Goal: Information Seeking & Learning: Learn about a topic

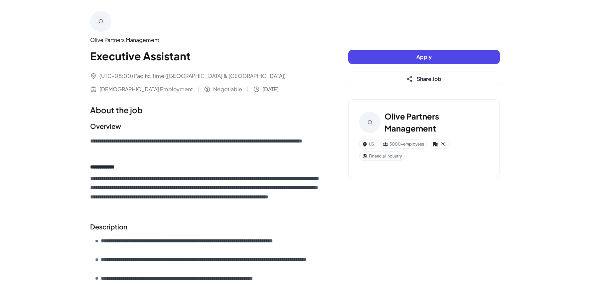
click at [259, 124] on h2 "Overview" at bounding box center [205, 126] width 231 height 10
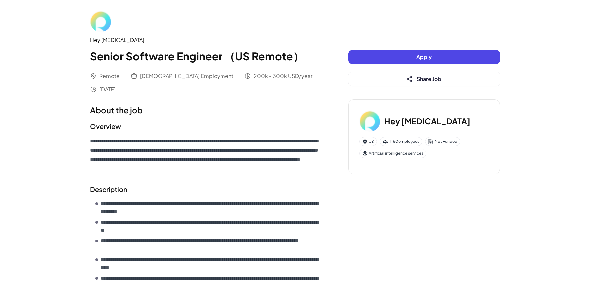
click at [243, 121] on section "**********" at bounding box center [205, 147] width 231 height 53
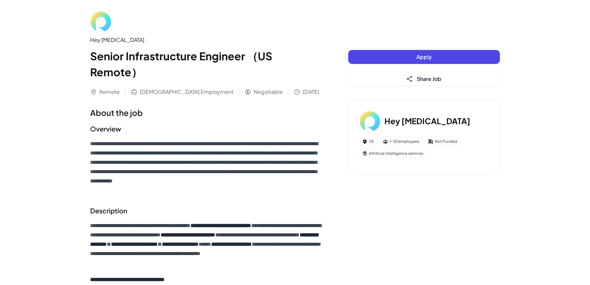
scroll to position [1, 0]
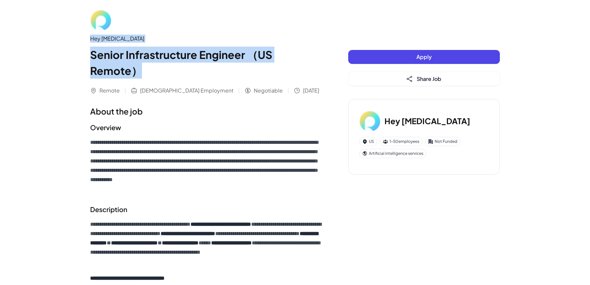
drag, startPoint x: 90, startPoint y: 39, endPoint x: 146, endPoint y: 67, distance: 62.4
click at [146, 67] on div "Hey [MEDICAL_DATA] Senior Infrastructure Engineer （US Remote）" at bounding box center [205, 57] width 231 height 44
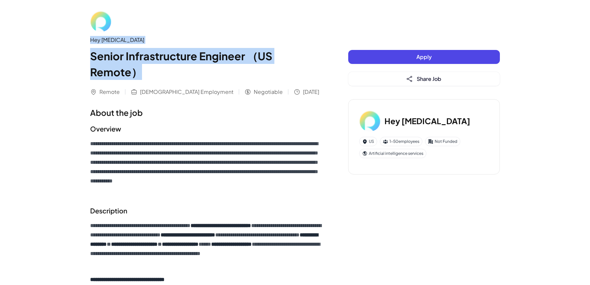
copy div "Hey [MEDICAL_DATA] Senior Infrastructure Engineer （US Remote）"
click at [110, 59] on h1 "Senior Infrastructure Engineer （US Remote）" at bounding box center [205, 64] width 231 height 32
drag, startPoint x: 91, startPoint y: 41, endPoint x: 149, endPoint y: 89, distance: 75.3
click at [149, 89] on div "Hey [MEDICAL_DATA] Senior Infrastructure Engineer （[GEOGRAPHIC_DATA] Remote） Re…" at bounding box center [205, 53] width 231 height 85
click at [158, 76] on h1 "Senior Infrastructure Engineer （US Remote）" at bounding box center [205, 64] width 231 height 32
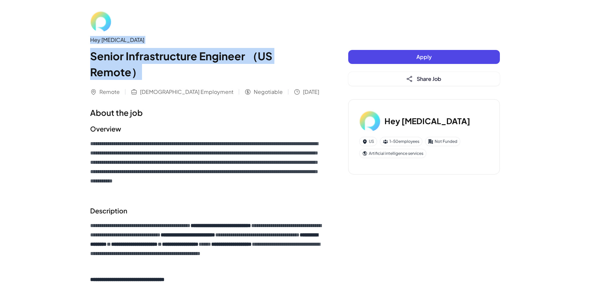
drag, startPoint x: 144, startPoint y: 76, endPoint x: 74, endPoint y: 42, distance: 77.9
click at [150, 60] on h1 "Senior Infrastructure Engineer （US Remote）" at bounding box center [205, 64] width 231 height 32
drag, startPoint x: 114, startPoint y: 60, endPoint x: 83, endPoint y: 43, distance: 35.4
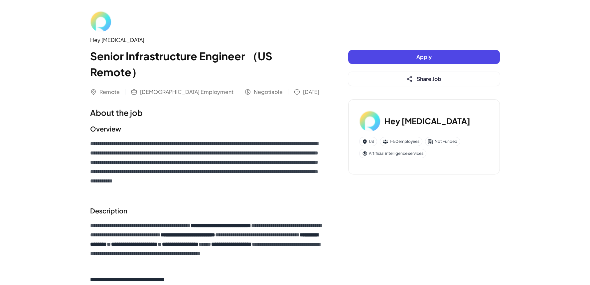
click at [178, 69] on h1 "Senior Infrastructure Engineer （US Remote）" at bounding box center [205, 64] width 231 height 32
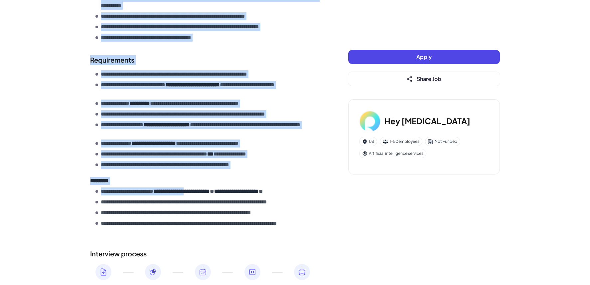
scroll to position [501, 0]
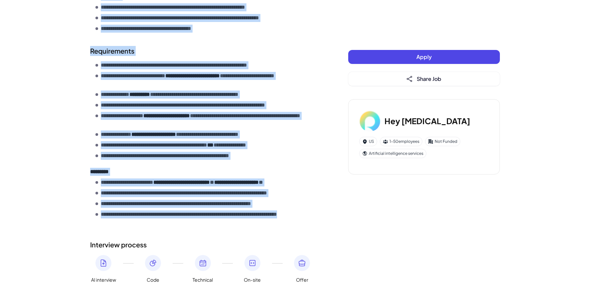
drag, startPoint x: 92, startPoint y: 109, endPoint x: 329, endPoint y: 226, distance: 263.9
copy div "**********"
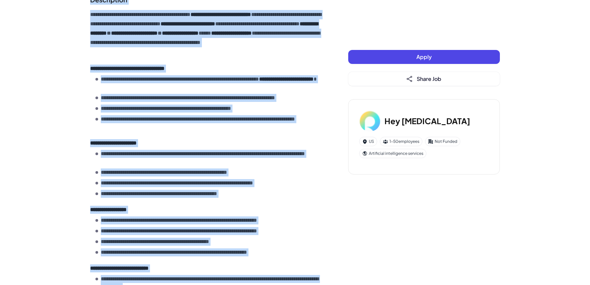
scroll to position [0, 0]
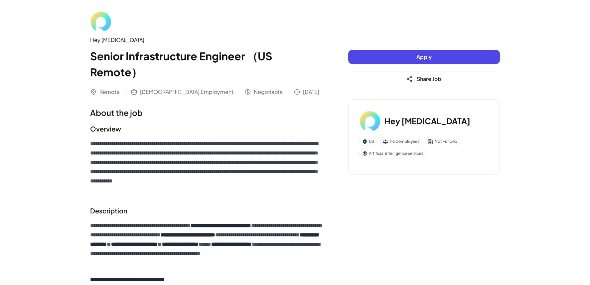
click at [99, 50] on h1 "Senior Infrastructure Engineer （US Remote）" at bounding box center [205, 64] width 231 height 32
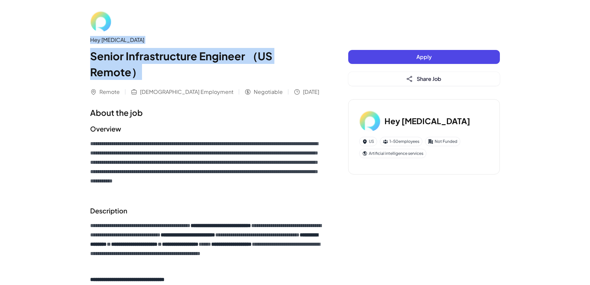
drag, startPoint x: 92, startPoint y: 39, endPoint x: 144, endPoint y: 73, distance: 62.1
click at [144, 73] on div "Hey [MEDICAL_DATA] Senior Infrastructure Engineer （US Remote）" at bounding box center [205, 58] width 231 height 44
copy div "Hey [MEDICAL_DATA] Senior Infrastructure Engineer （US Remote）"
